Goal: Transaction & Acquisition: Purchase product/service

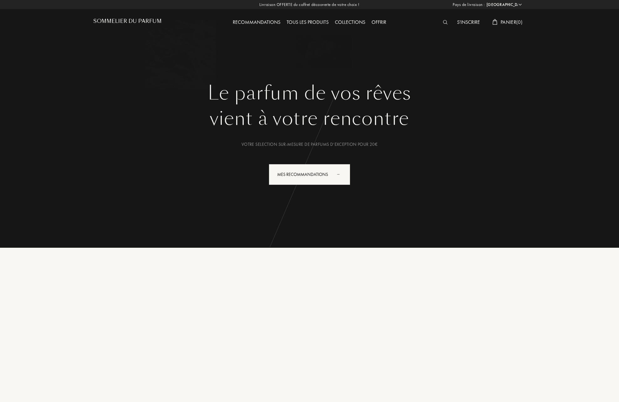
select select "FR"
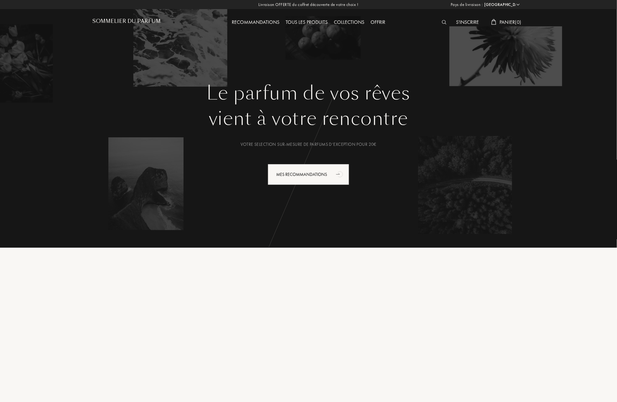
click at [320, 21] on div "Tous les produits" at bounding box center [307, 22] width 48 height 8
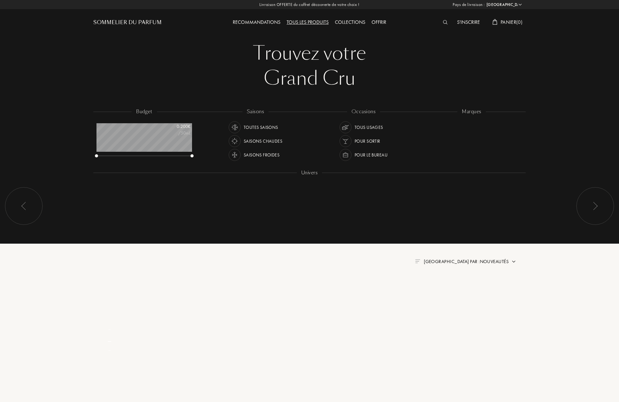
select select "FR"
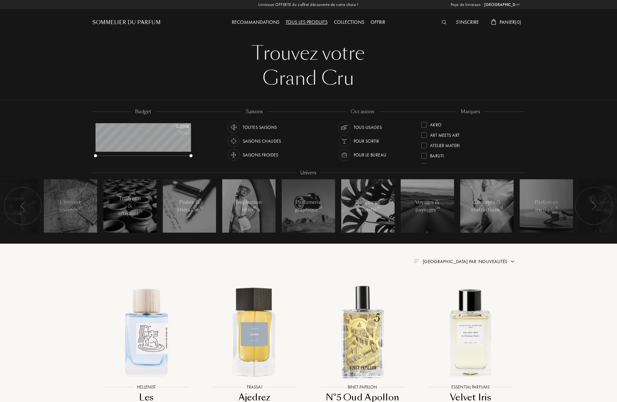
scroll to position [42, 0]
click at [425, 156] on div at bounding box center [424, 156] width 6 height 6
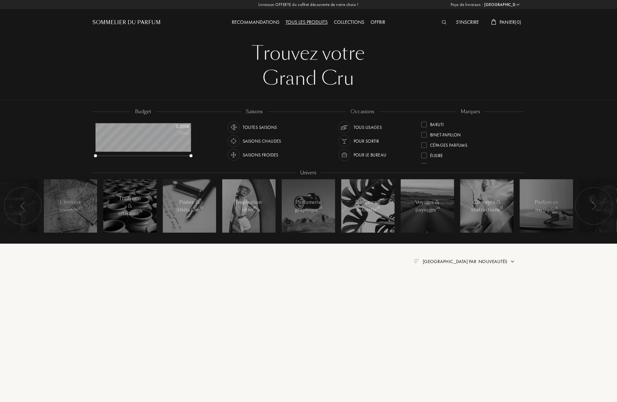
scroll to position [0, 0]
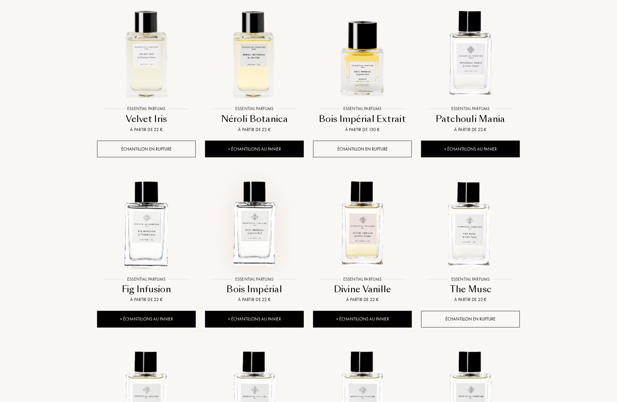
scroll to position [292, 0]
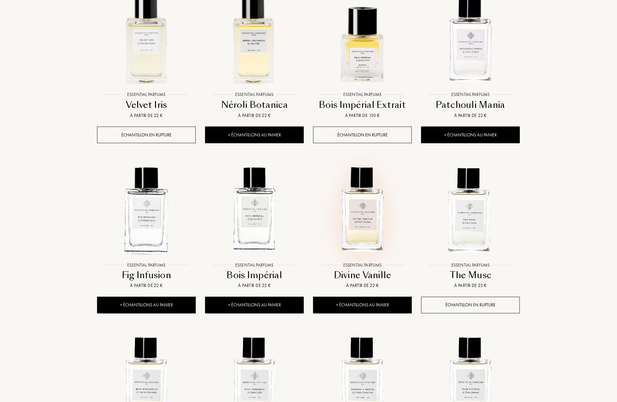
click at [374, 239] on img at bounding box center [362, 209] width 97 height 97
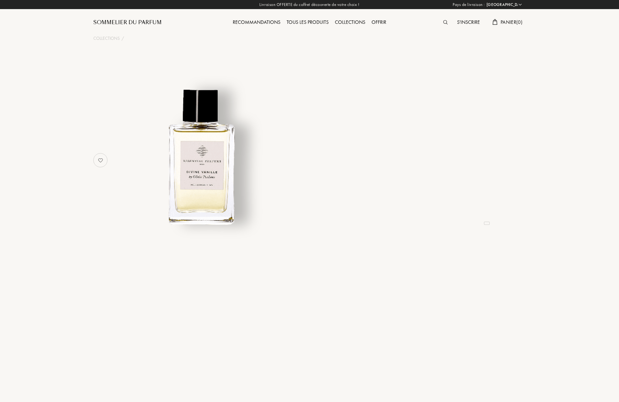
select select "FR"
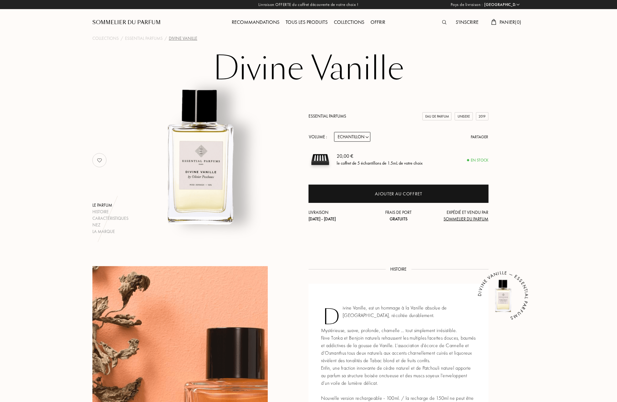
click at [370, 135] on select "Echantillon 10mL 100mL 150mL" at bounding box center [352, 137] width 36 height 10
select select "1"
click at [335, 132] on select "Echantillon 10mL 100mL 150mL" at bounding box center [352, 137] width 36 height 10
select select "1"
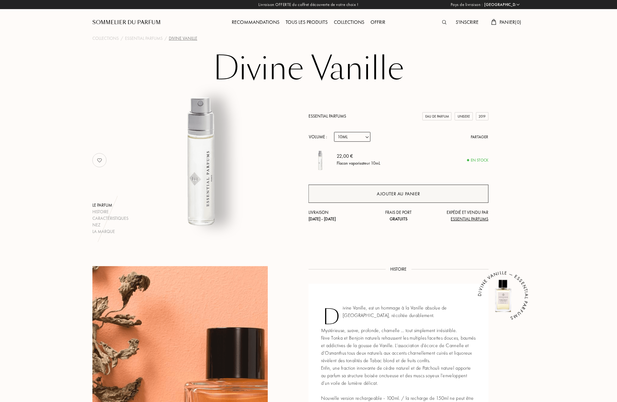
click at [371, 191] on div "Ajouter au panier" at bounding box center [399, 194] width 180 height 18
